Goal: Task Accomplishment & Management: Manage account settings

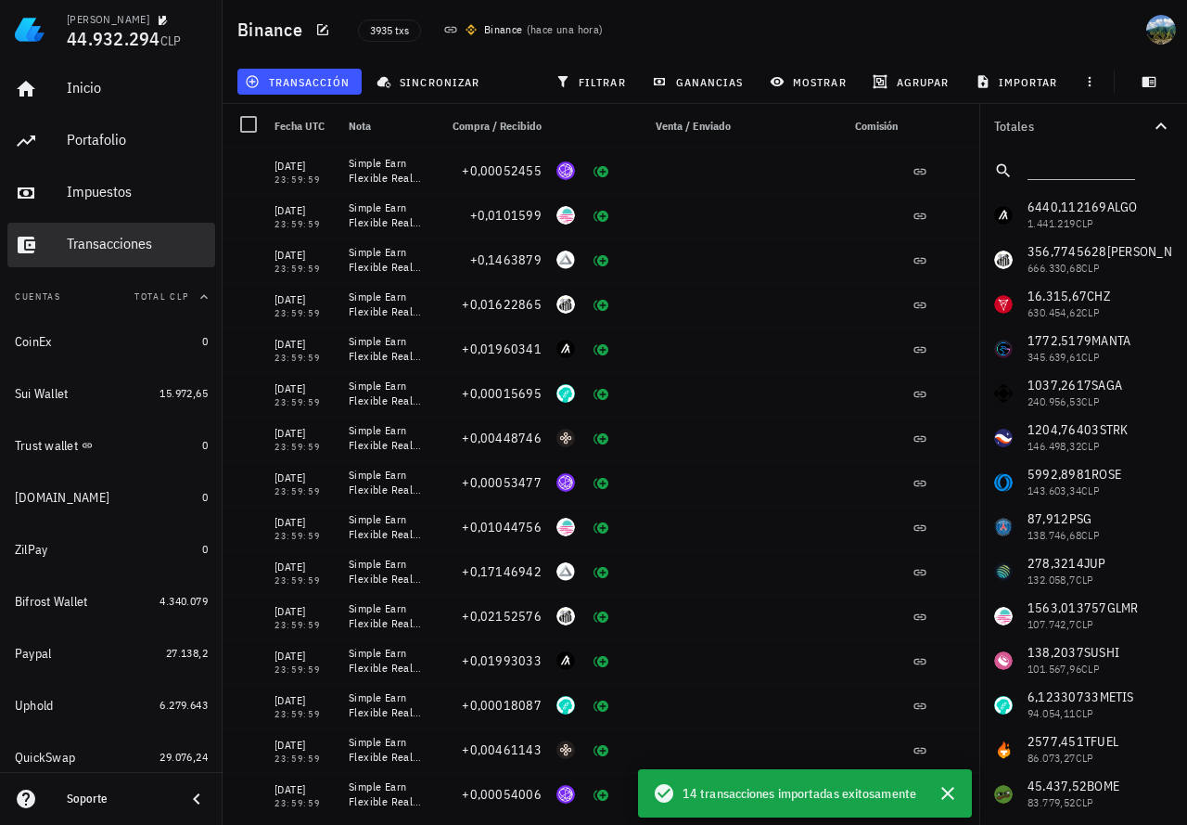
click at [86, 255] on div "Transacciones" at bounding box center [137, 245] width 141 height 42
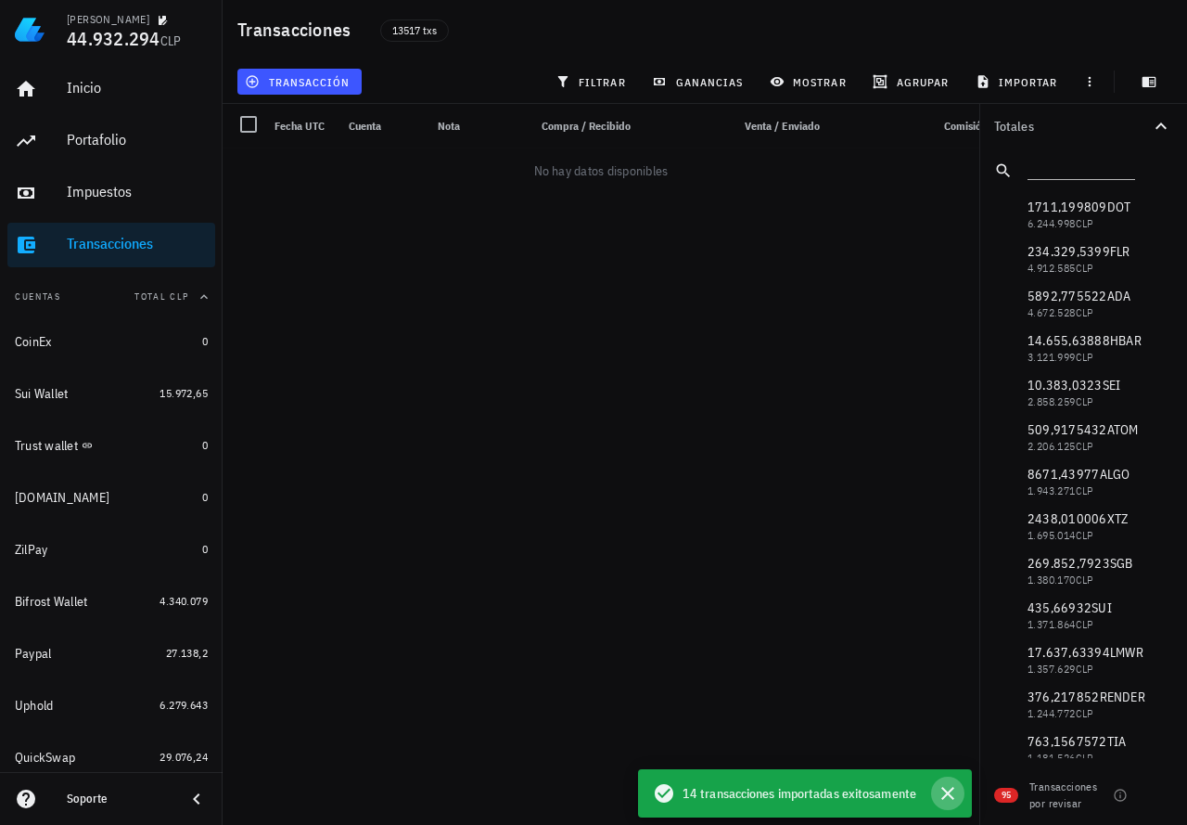
click at [946, 792] on icon "button" at bounding box center [947, 792] width 13 height 13
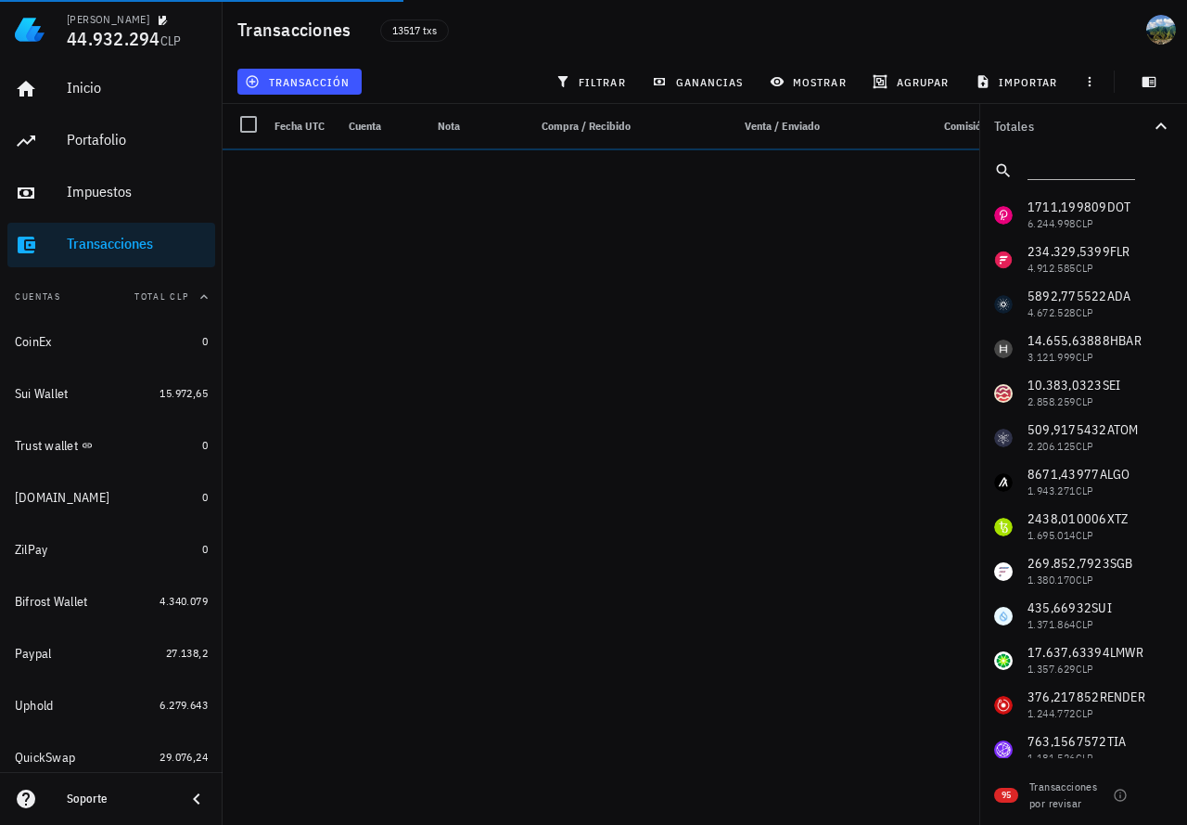
click at [193, 800] on icon at bounding box center [196, 798] width 22 height 22
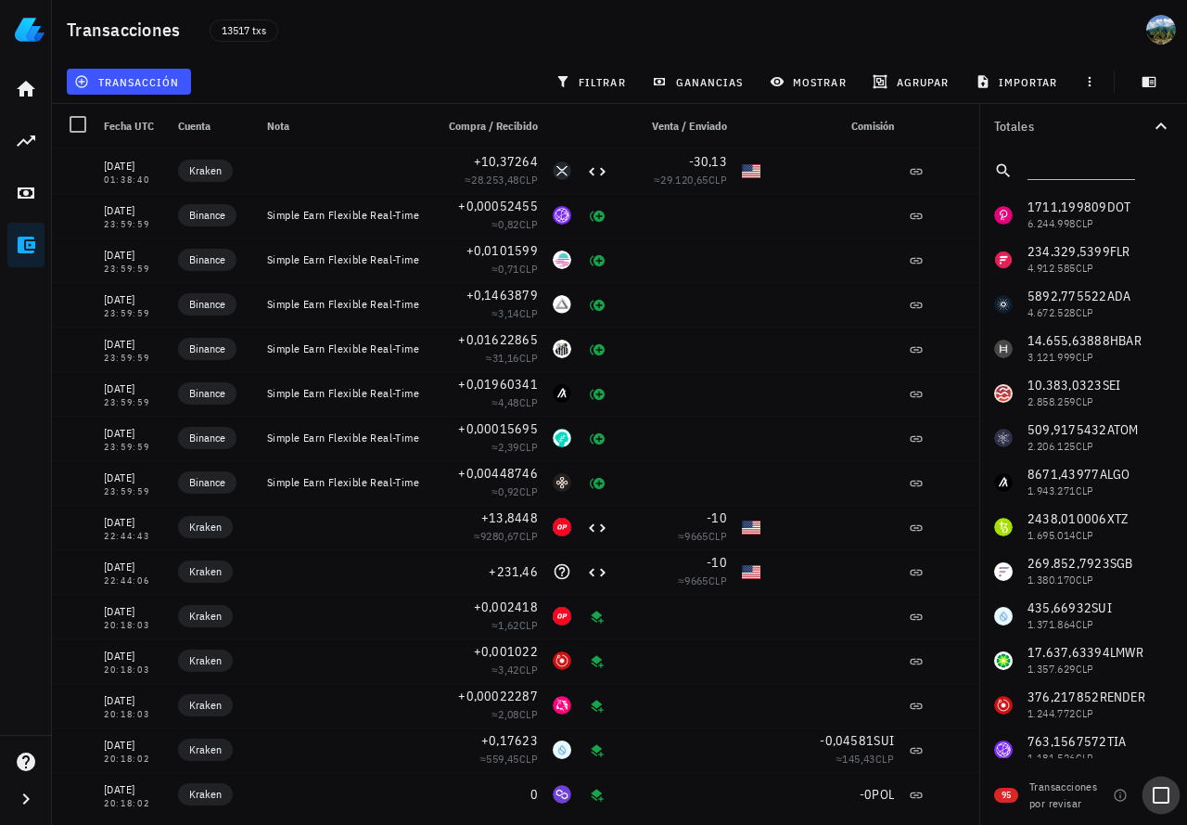
click at [1159, 794] on div at bounding box center [1161, 795] width 32 height 32
checkbox input "true"
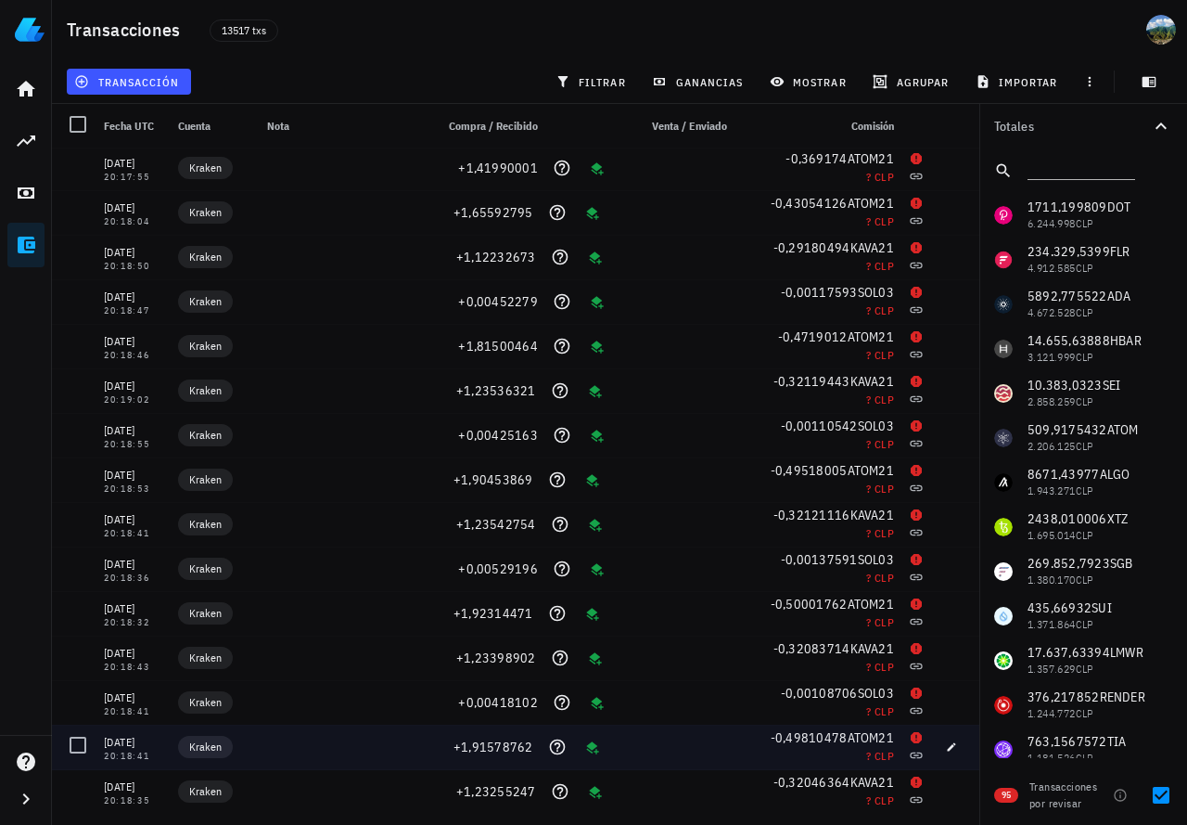
scroll to position [371, 0]
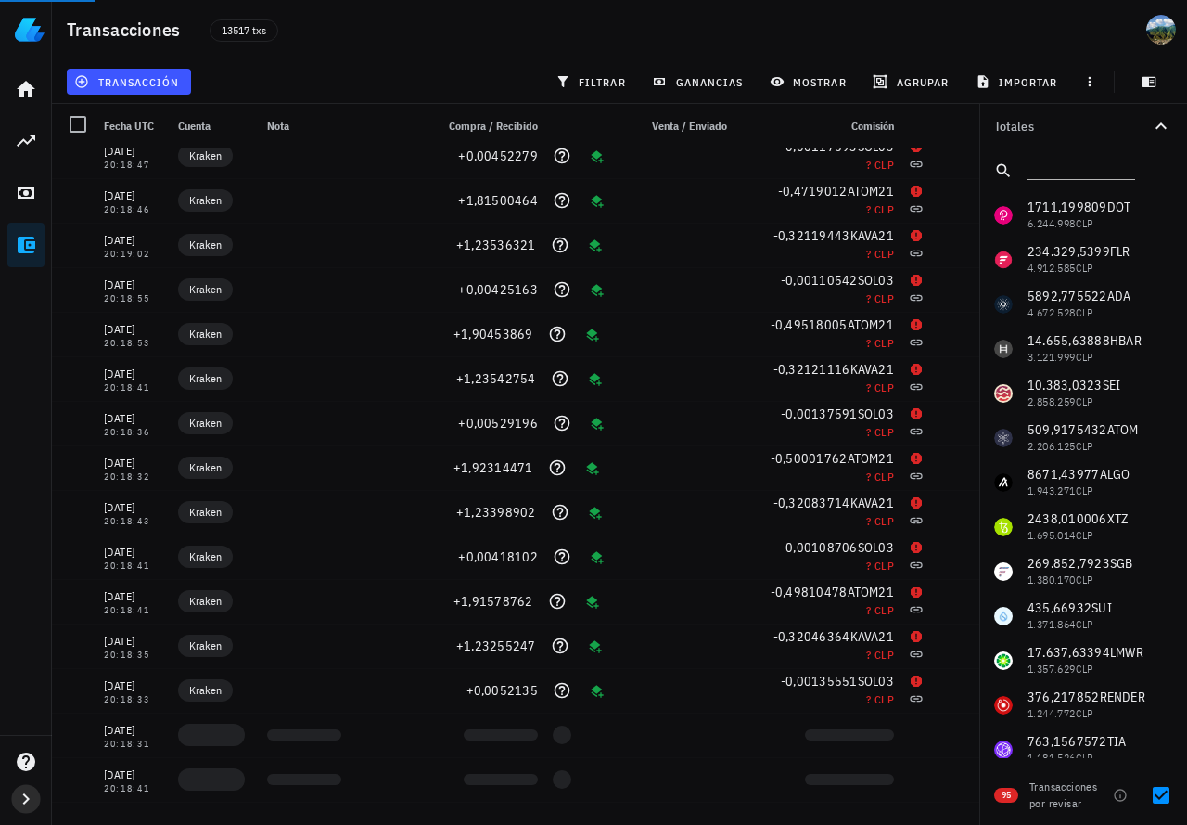
drag, startPoint x: 32, startPoint y: 792, endPoint x: 71, endPoint y: 633, distance: 163.5
click at [31, 792] on icon "button" at bounding box center [26, 798] width 22 height 22
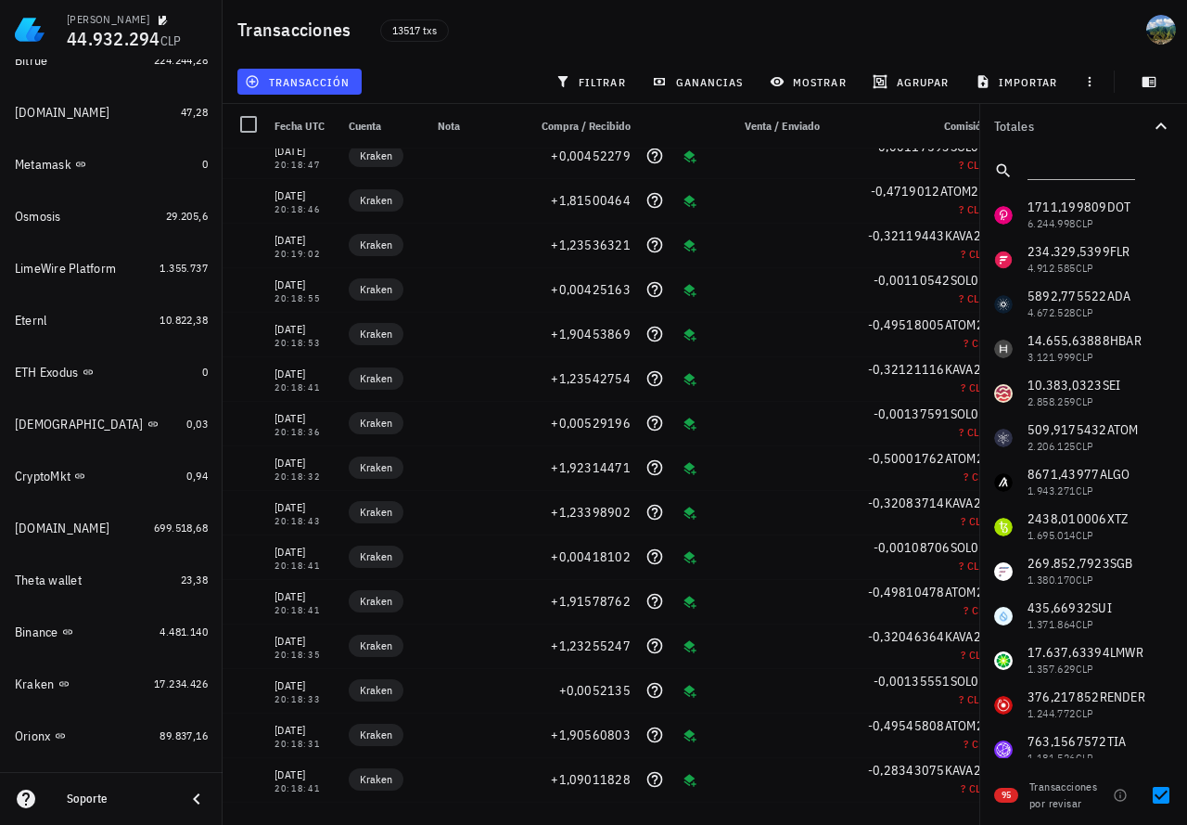
scroll to position [1328, 0]
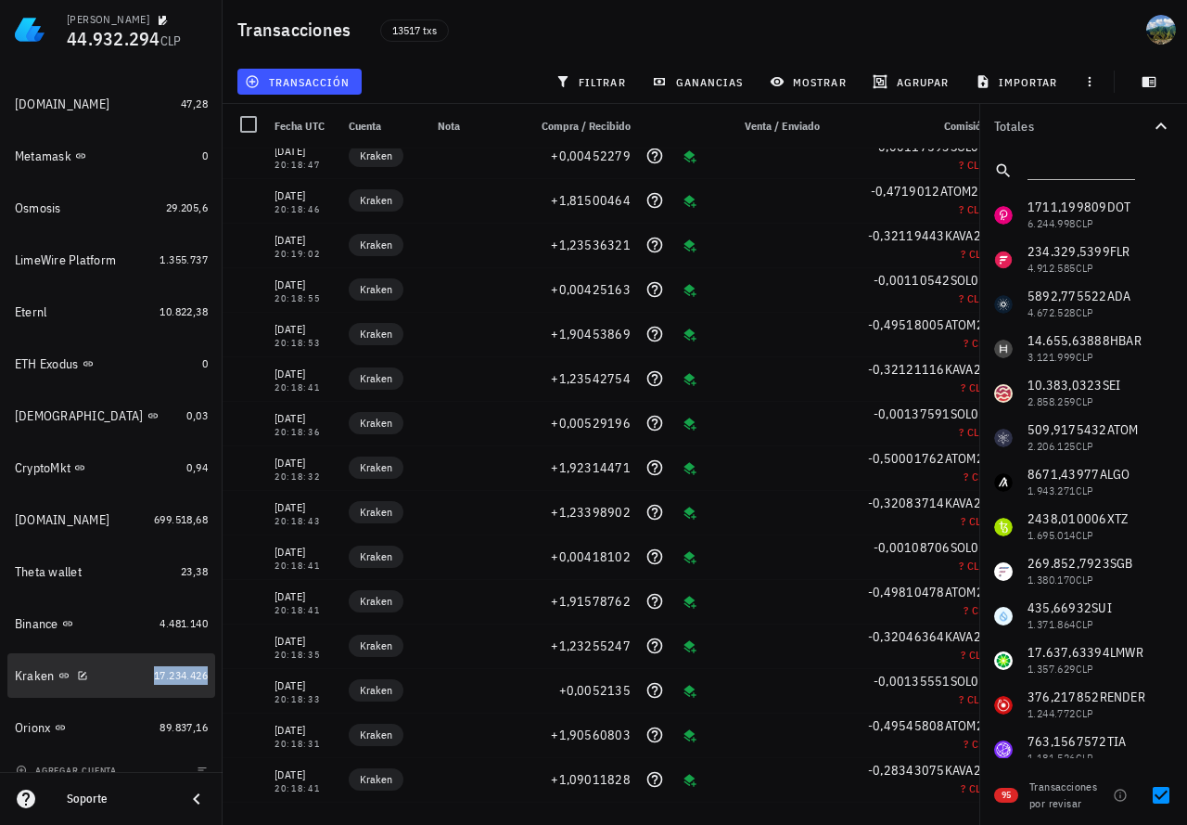
click at [159, 677] on span "17.234.426" at bounding box center [181, 675] width 54 height 14
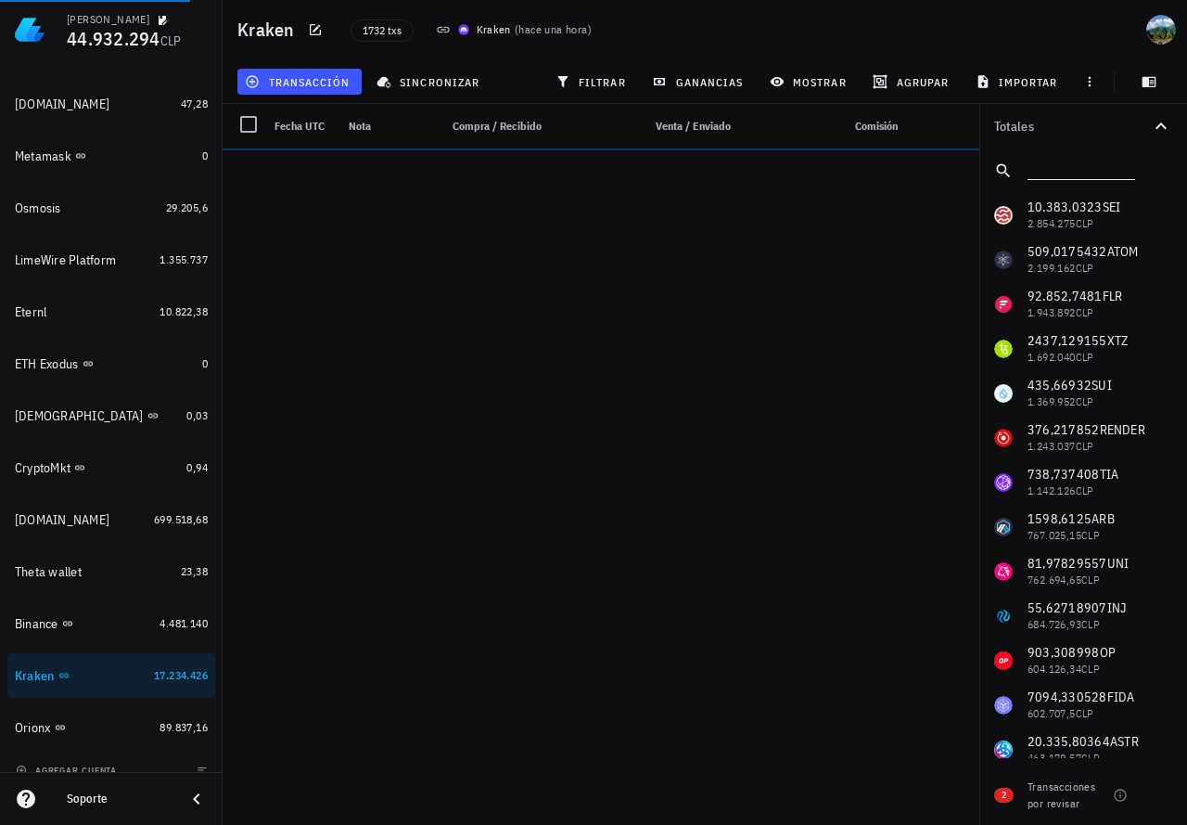
click at [1039, 167] on input "text" at bounding box center [1080, 167] width 104 height 24
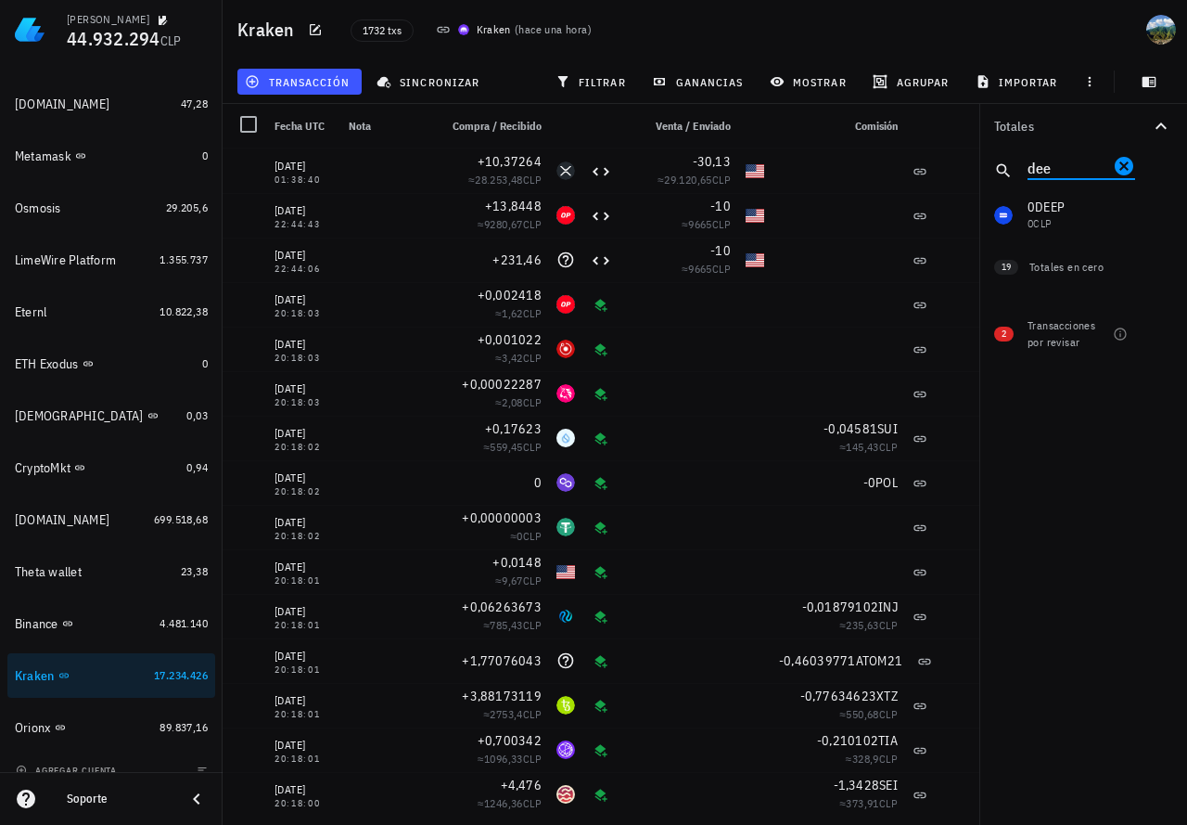
type input "dee"
click at [1049, 209] on div "10.383,0323 SEI 2.854.275 CLP 509,0175432 ATOM 2.199.162 CLP 92.852,7481 FLR 1.…" at bounding box center [1083, 215] width 208 height 45
click at [585, 87] on span "filtrar" at bounding box center [592, 81] width 67 height 15
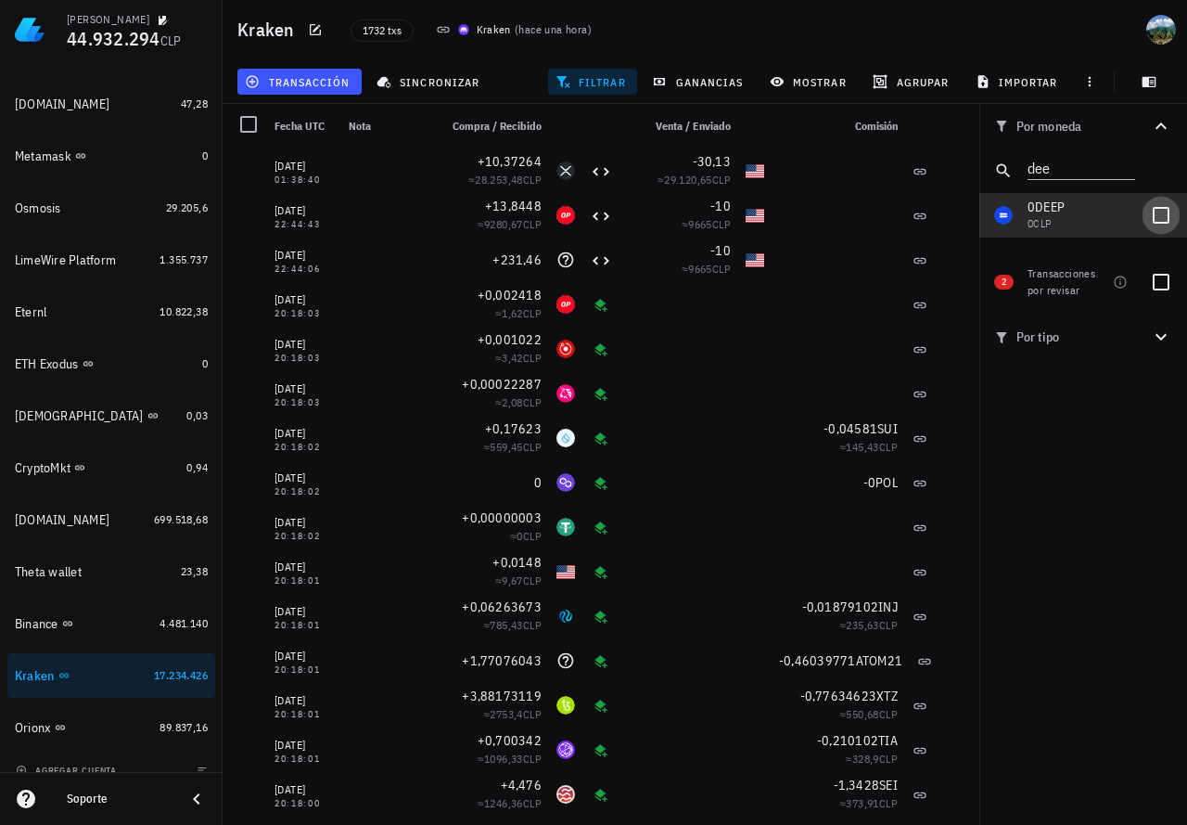
click at [1159, 215] on div at bounding box center [1161, 215] width 32 height 32
checkbox input "true"
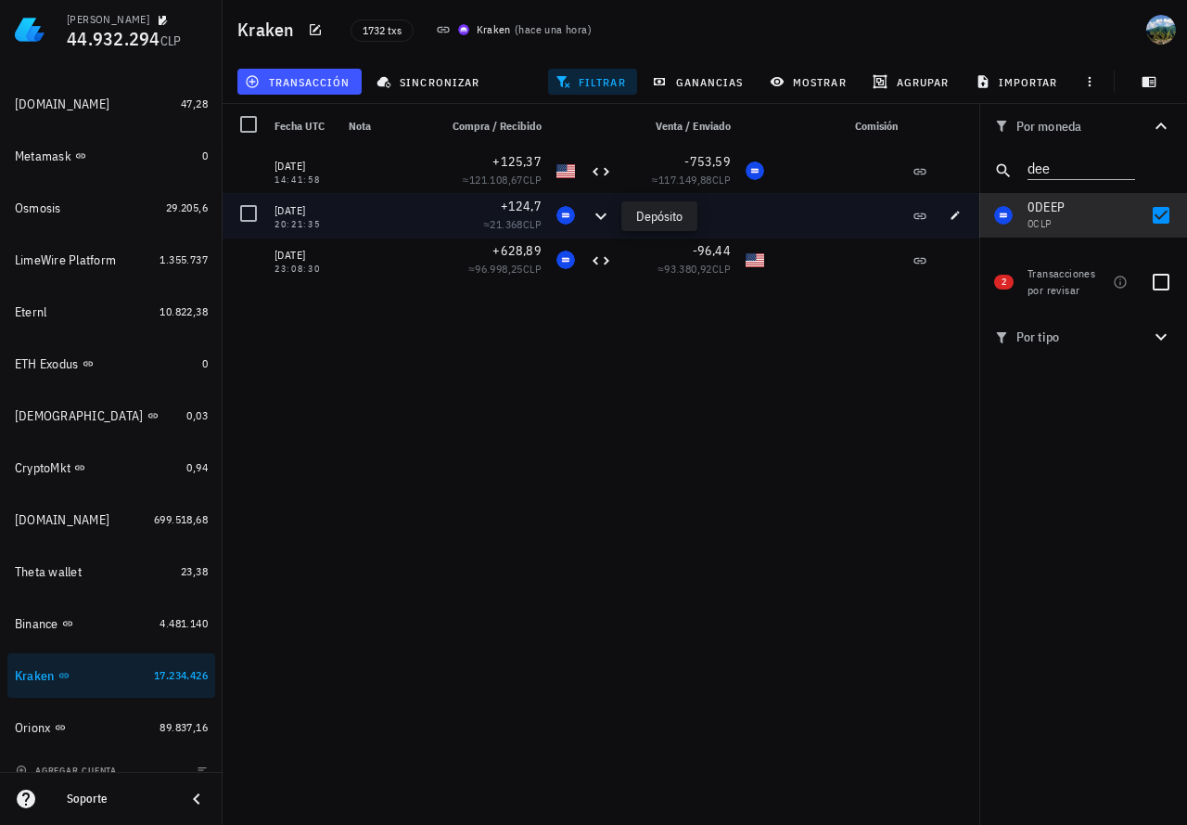
click at [600, 217] on icon at bounding box center [600, 215] width 11 height 6
click at [957, 223] on button "button" at bounding box center [955, 215] width 26 height 26
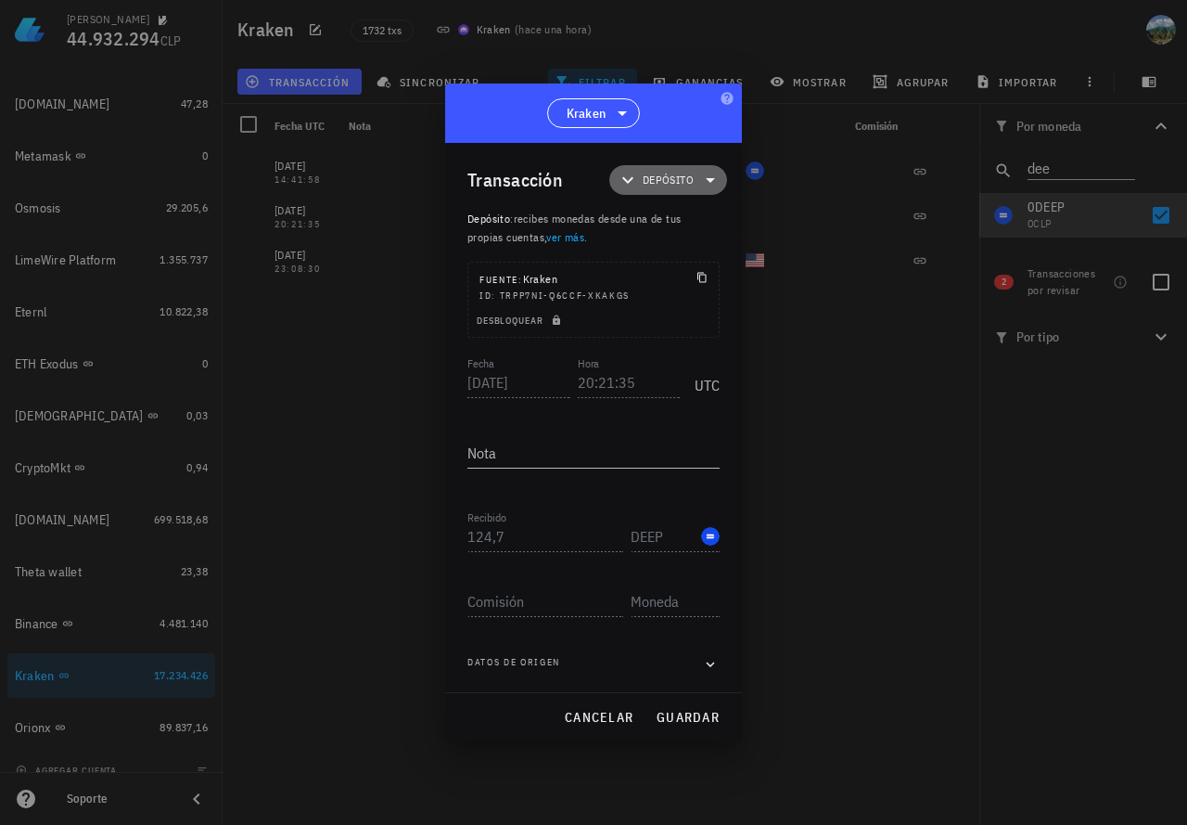
click at [682, 177] on span "Depósito" at bounding box center [668, 180] width 51 height 19
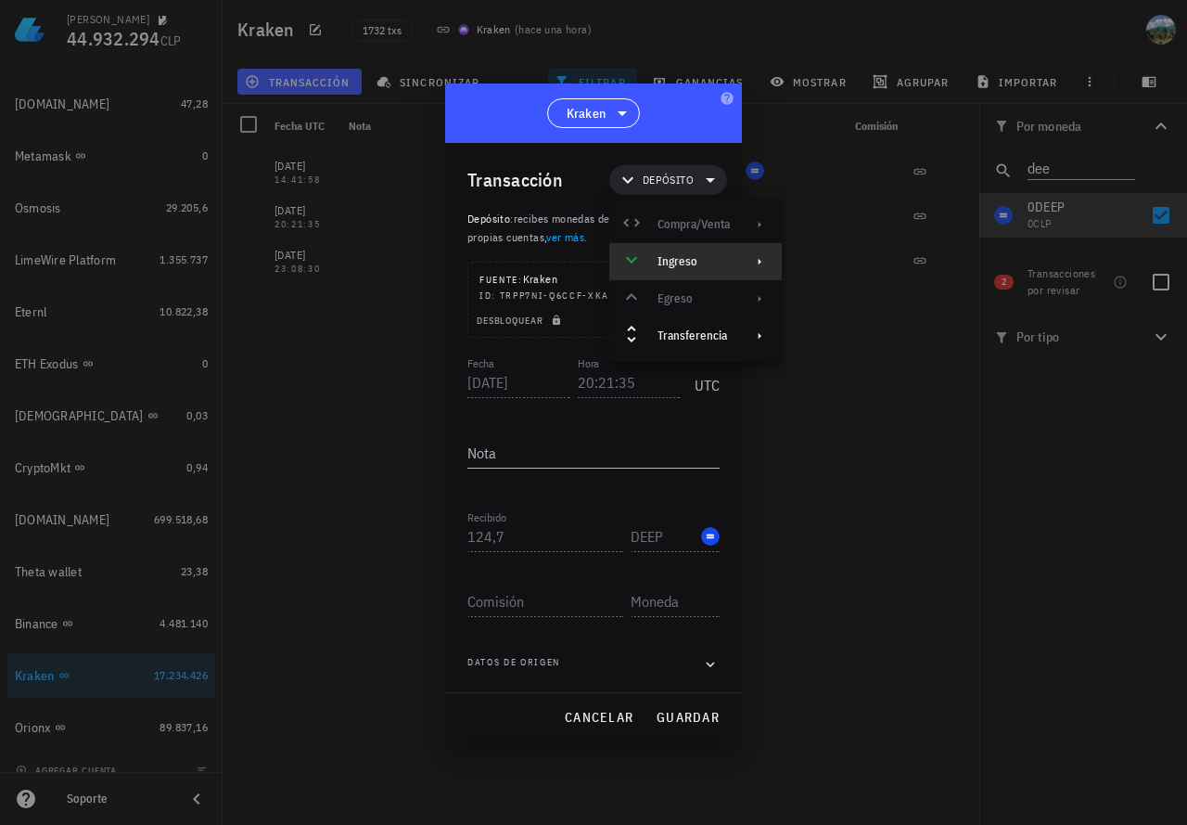
click at [695, 268] on div "Ingreso" at bounding box center [694, 261] width 72 height 15
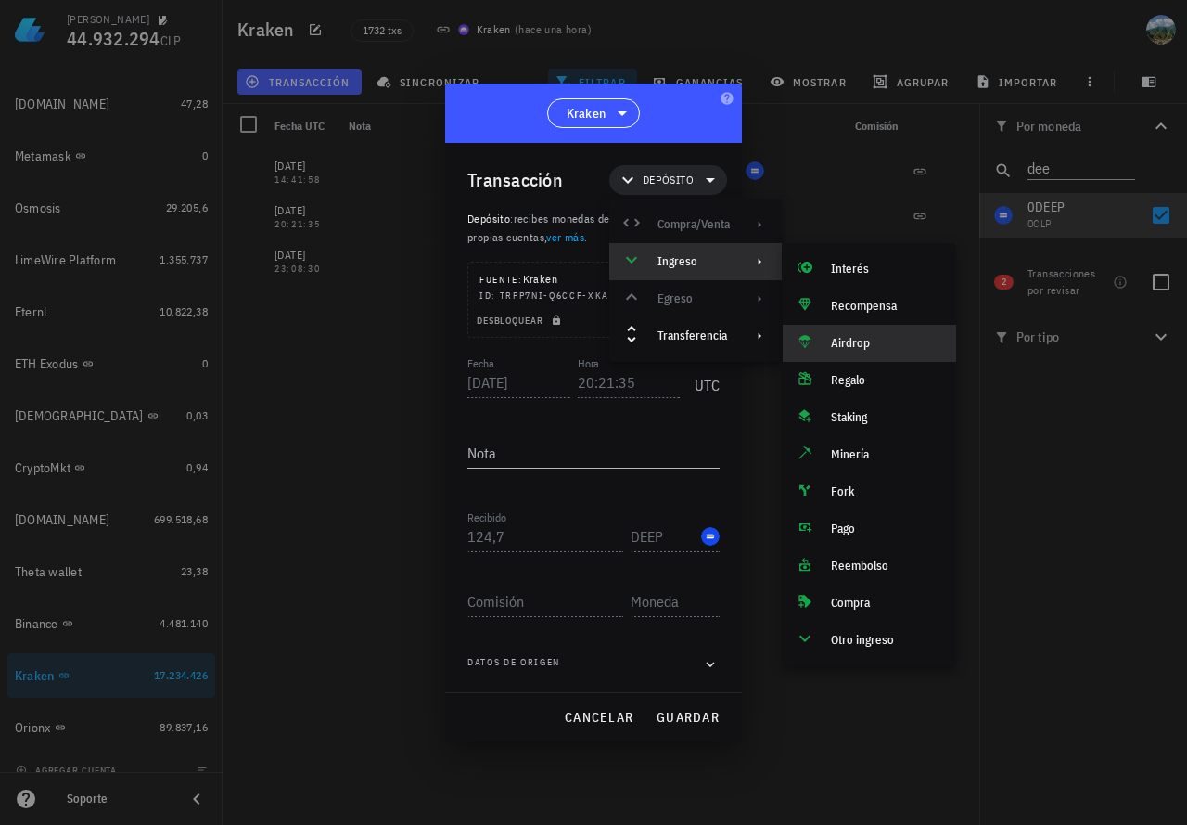
click at [864, 343] on div "Airdrop" at bounding box center [886, 343] width 110 height 15
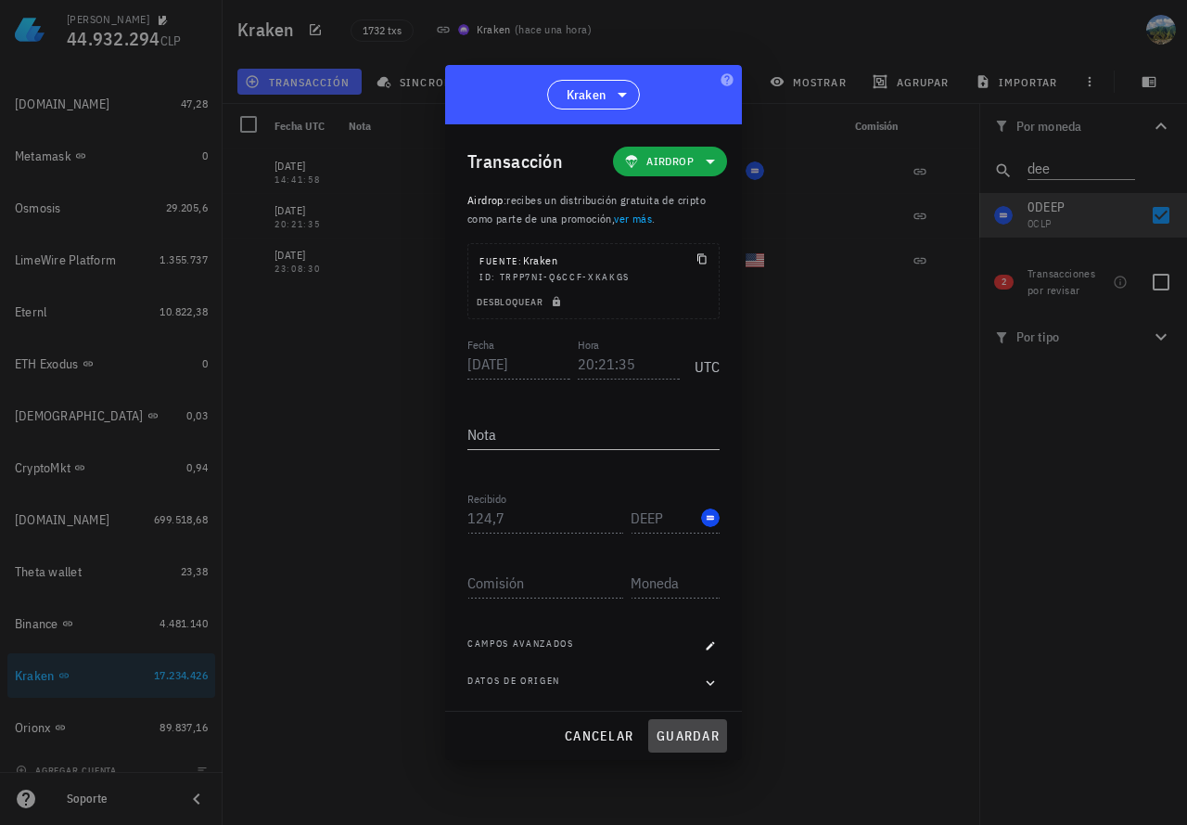
click at [670, 735] on span "guardar" at bounding box center [688, 735] width 64 height 17
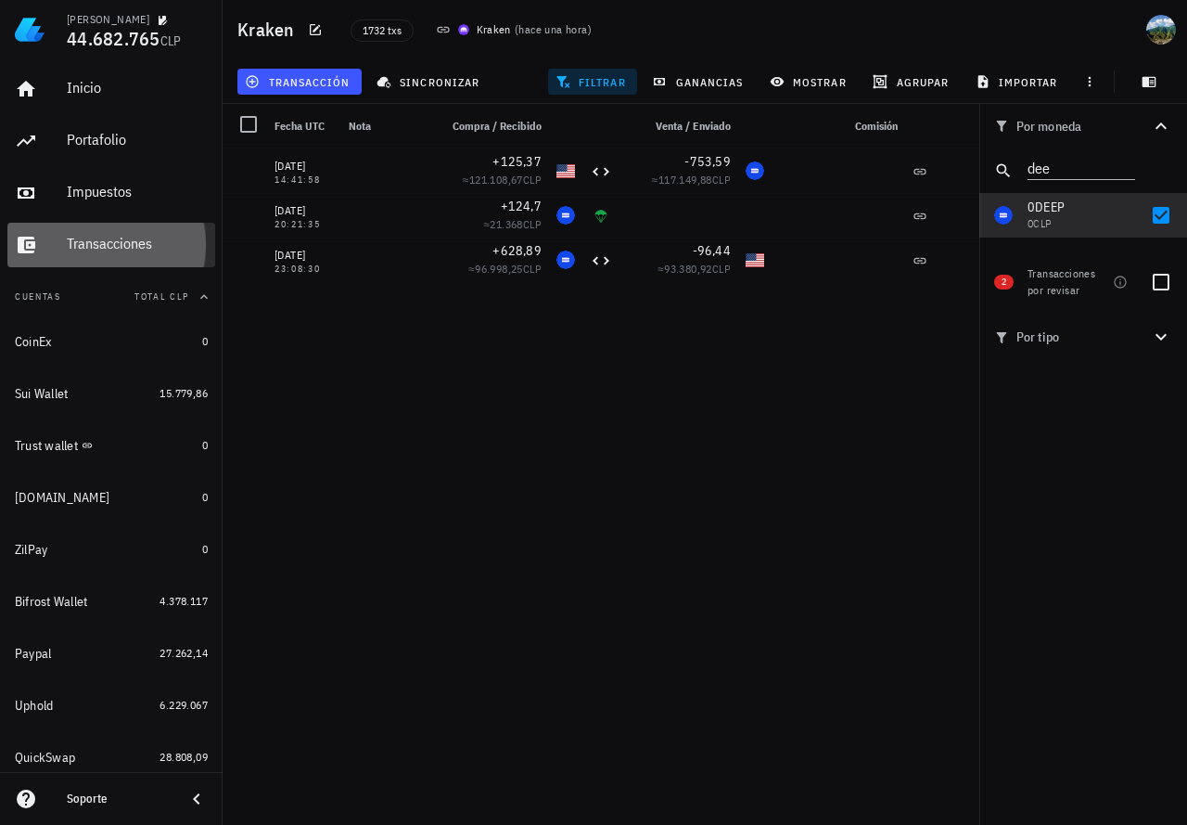
click at [129, 244] on div "Transacciones" at bounding box center [137, 244] width 141 height 18
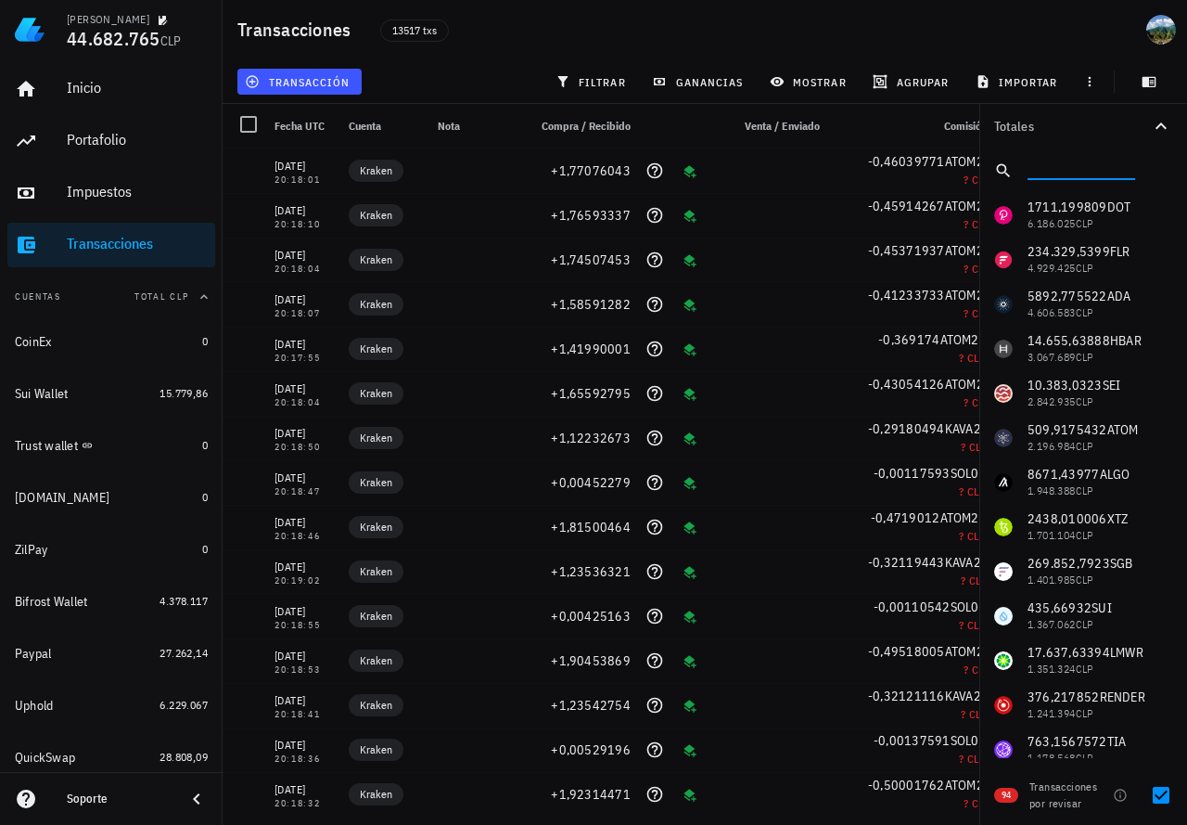
click at [1061, 164] on input "text" at bounding box center [1080, 167] width 104 height 24
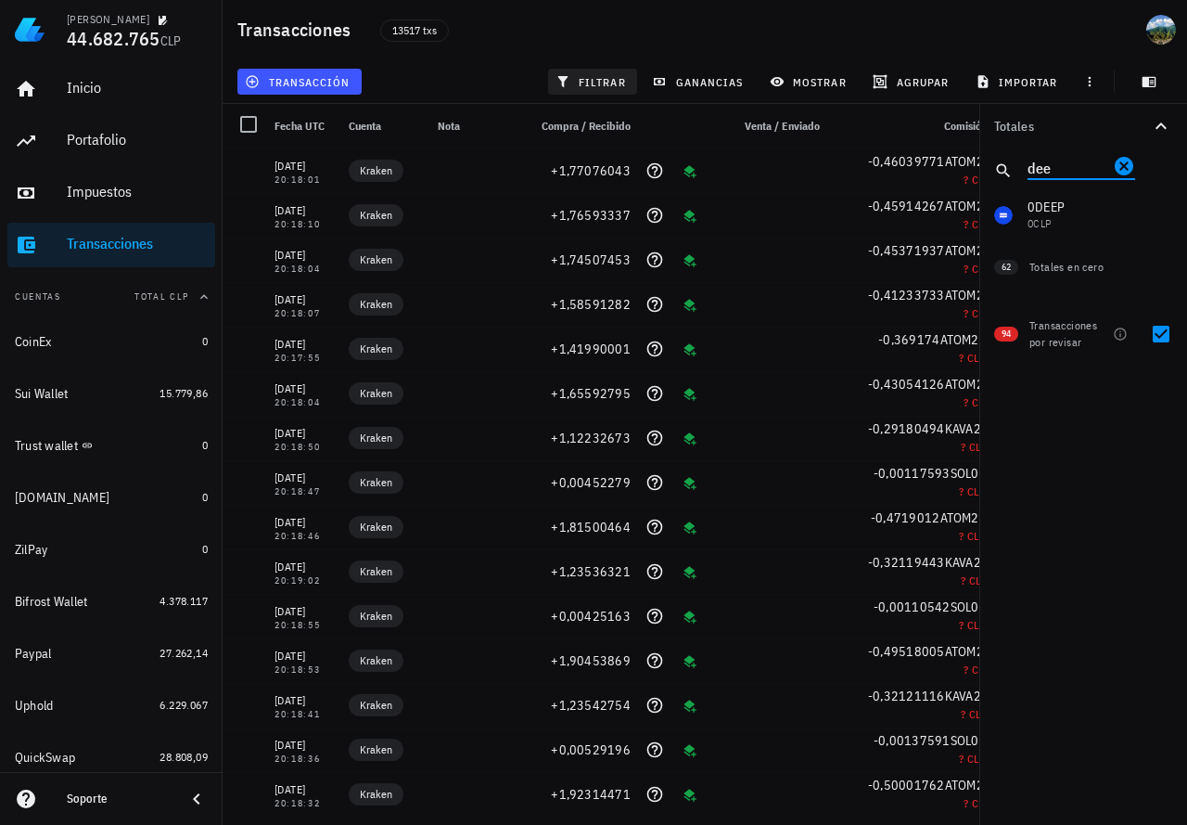
type input "dee"
click at [564, 83] on icon "button" at bounding box center [563, 81] width 10 height 11
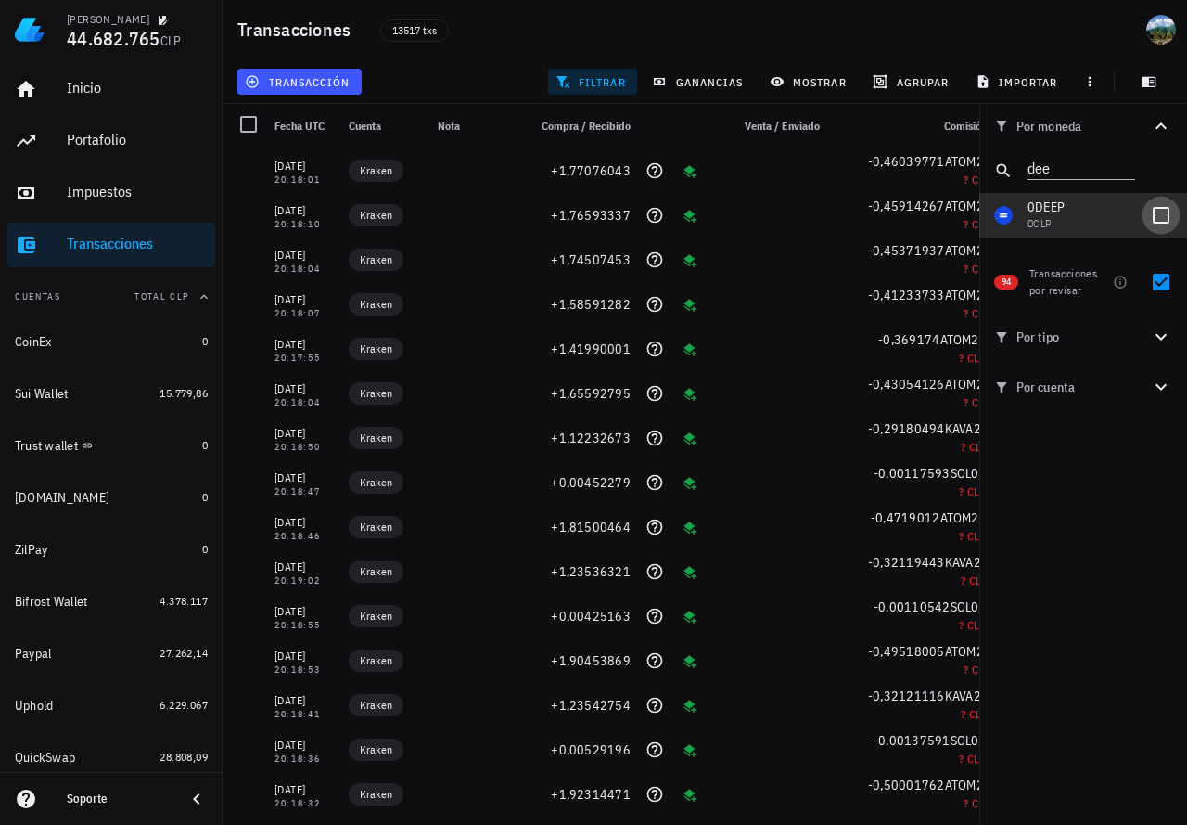
click at [1159, 219] on div at bounding box center [1161, 215] width 32 height 32
checkbox input "true"
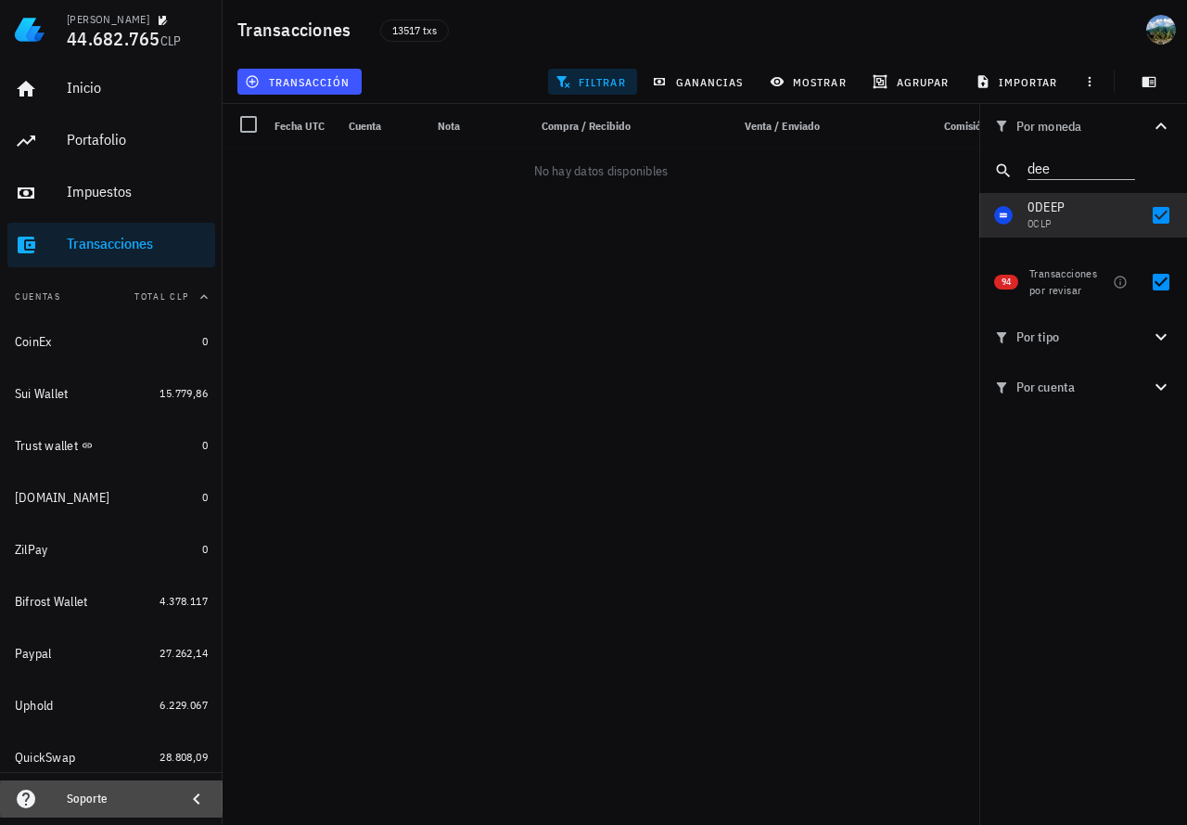
click at [196, 796] on icon at bounding box center [196, 798] width 6 height 11
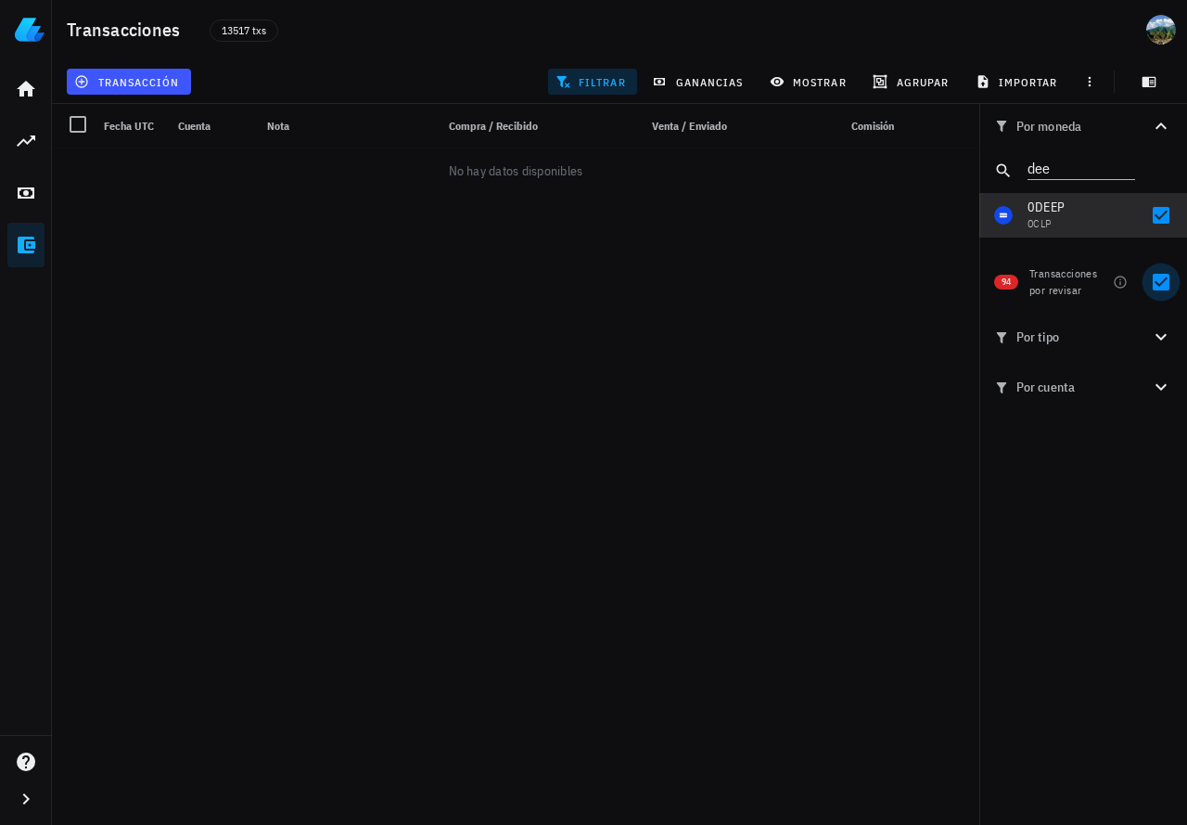
click at [1162, 277] on div at bounding box center [1161, 282] width 32 height 32
checkbox input "false"
click at [1163, 212] on div at bounding box center [1161, 215] width 32 height 32
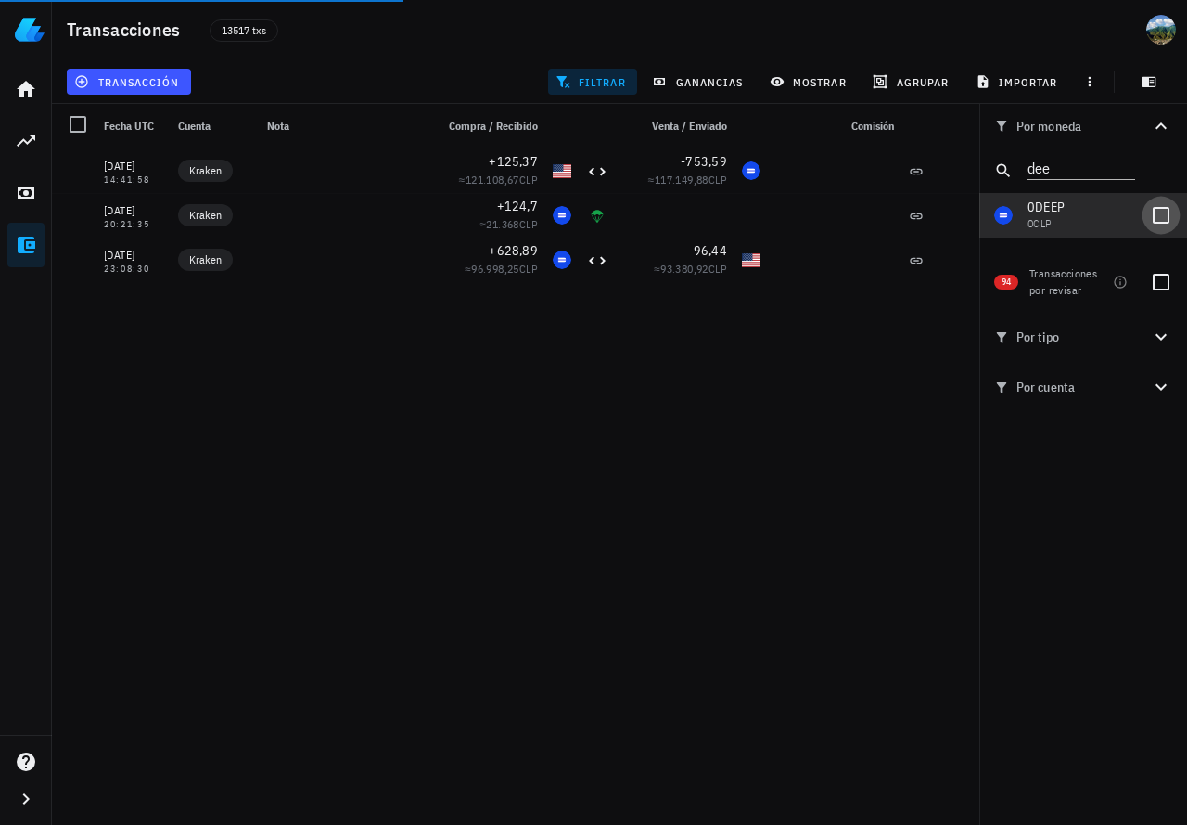
click at [1163, 212] on div at bounding box center [1161, 215] width 32 height 32
checkbox input "true"
